Goal: Transaction & Acquisition: Purchase product/service

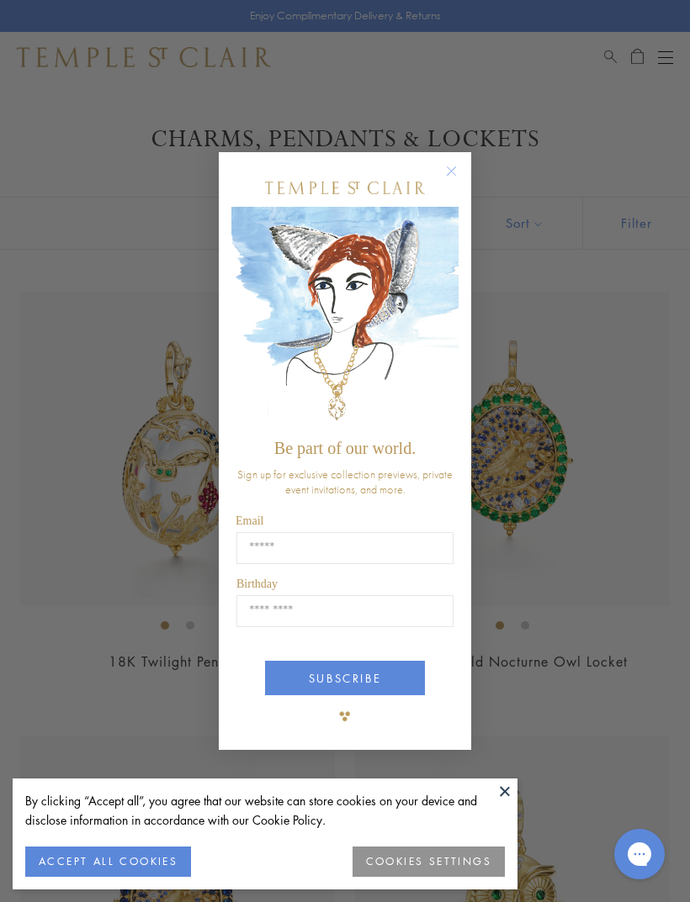
click at [448, 172] on circle "Close dialog" at bounding box center [451, 171] width 20 height 20
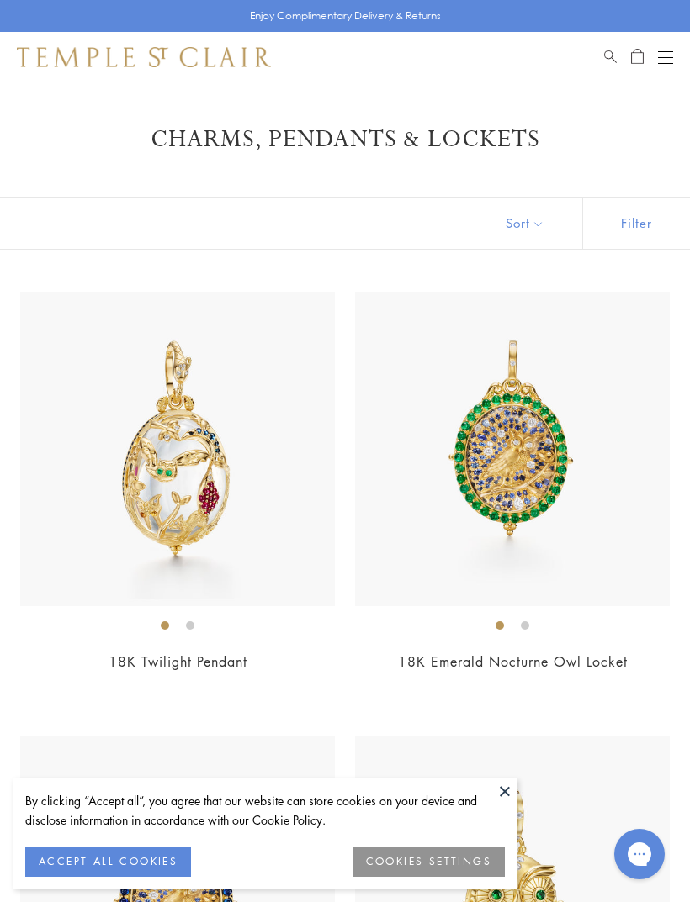
click at [669, 57] on div "Open navigation" at bounding box center [665, 57] width 15 height 1
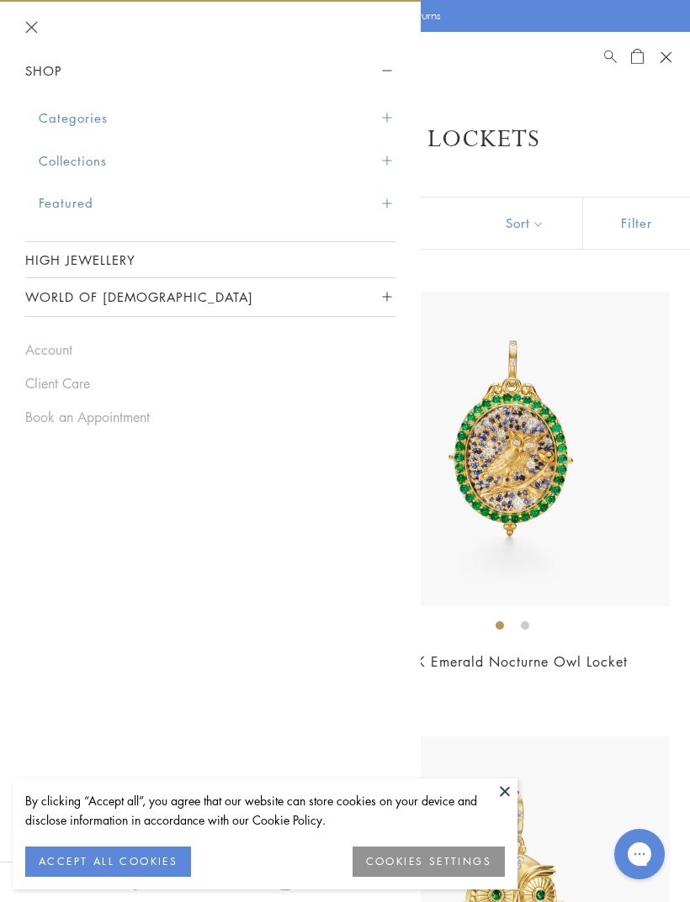
click at [382, 114] on span "Sidebar navigation" at bounding box center [386, 118] width 9 height 9
click at [387, 119] on span "Sidebar navigation" at bounding box center [386, 118] width 9 height 9
click at [371, 121] on button "Categories" at bounding box center [217, 118] width 357 height 43
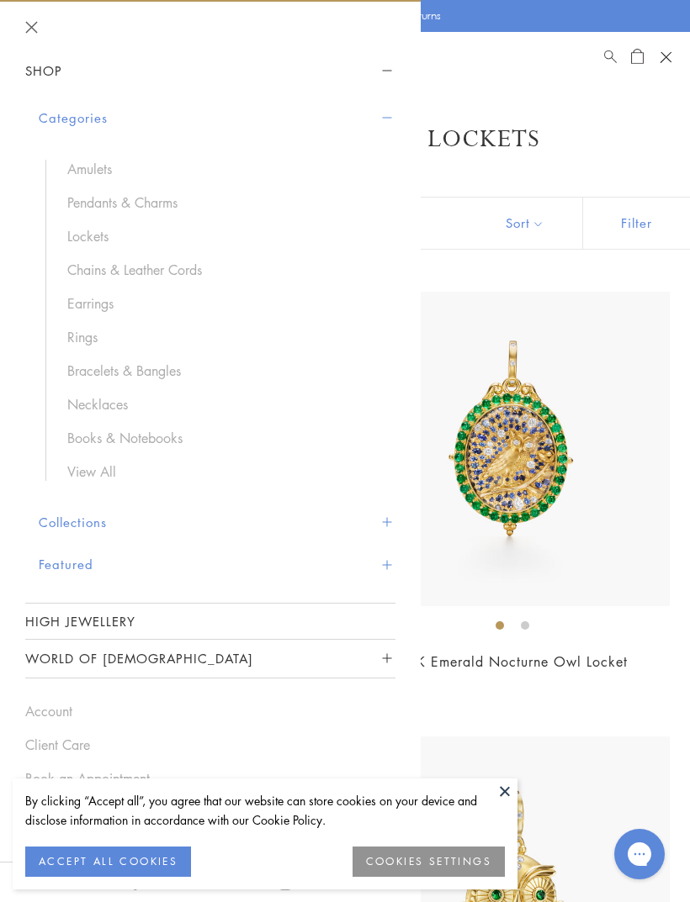
click at [163, 205] on link "Pendants & Charms" at bounding box center [222, 202] width 311 height 19
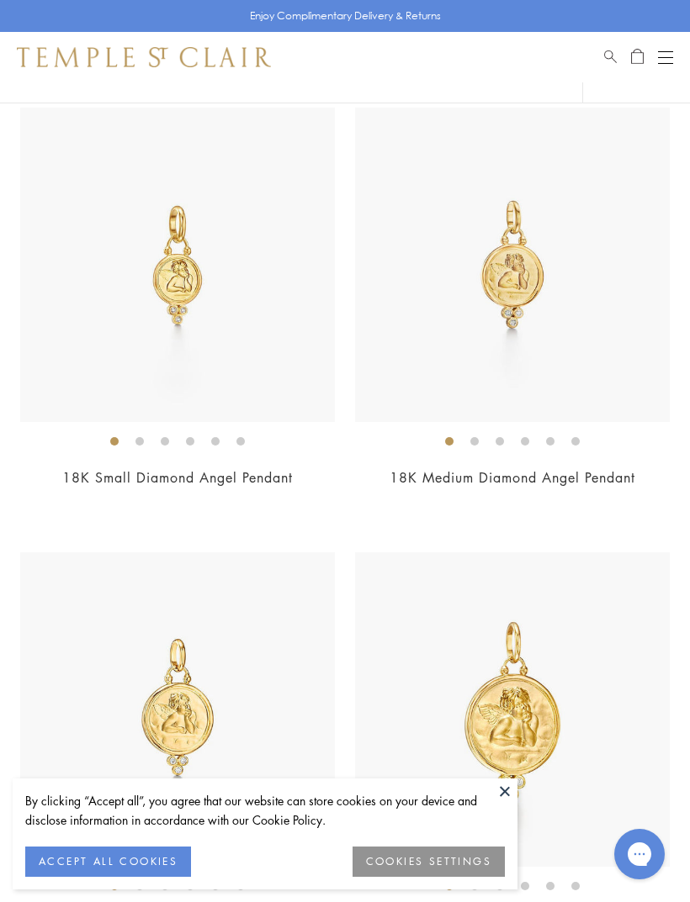
scroll to position [3725, 0]
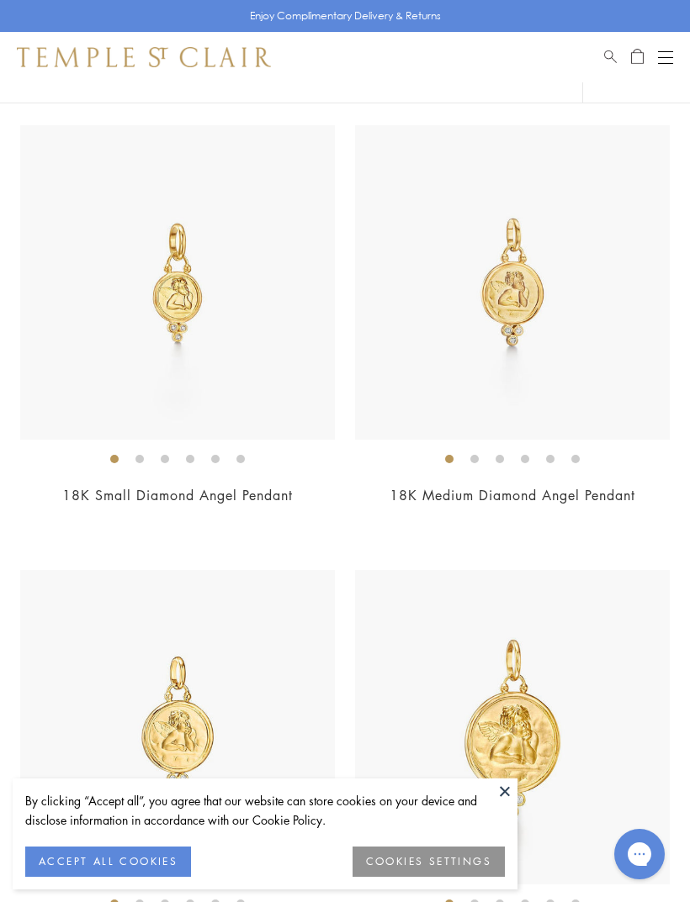
click at [202, 288] on img at bounding box center [177, 282] width 315 height 315
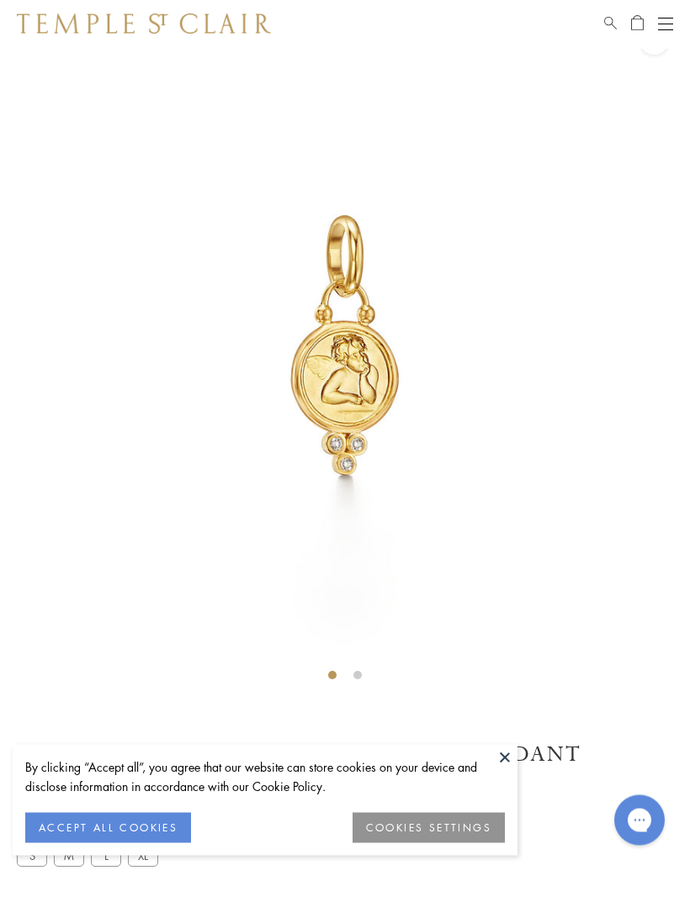
scroll to position [82, 0]
